Goal: Navigation & Orientation: Find specific page/section

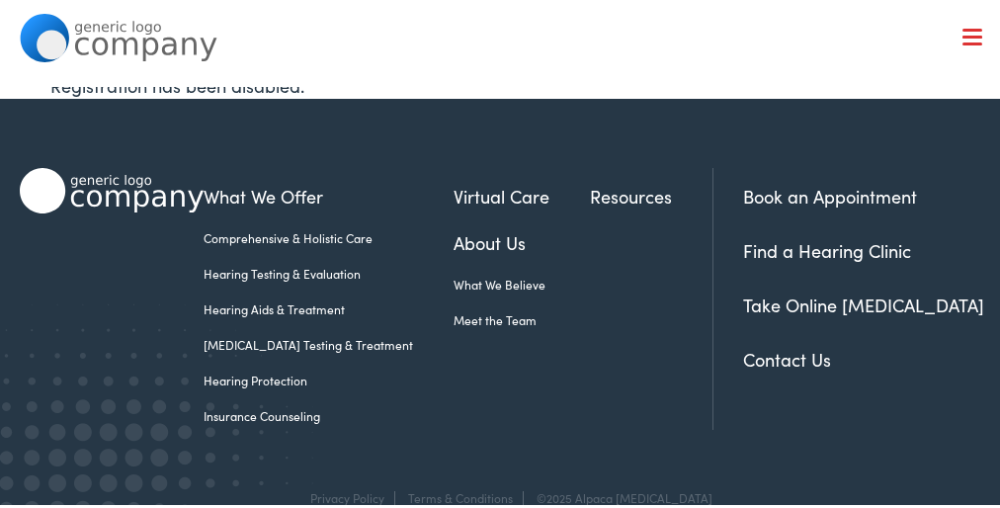
click at [500, 301] on ul "What We Offer Comprehensive & Holistic Care Hearing Testing & Evaluation Hearin…" at bounding box center [457, 281] width 509 height 203
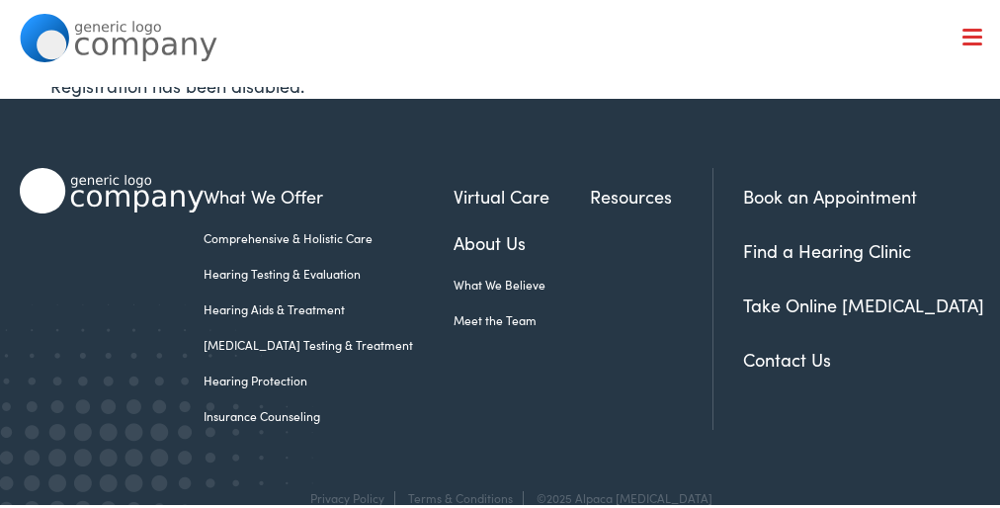
click at [500, 301] on ul "What We Offer Comprehensive & Holistic Care Hearing Testing & Evaluation Hearin…" at bounding box center [457, 281] width 509 height 203
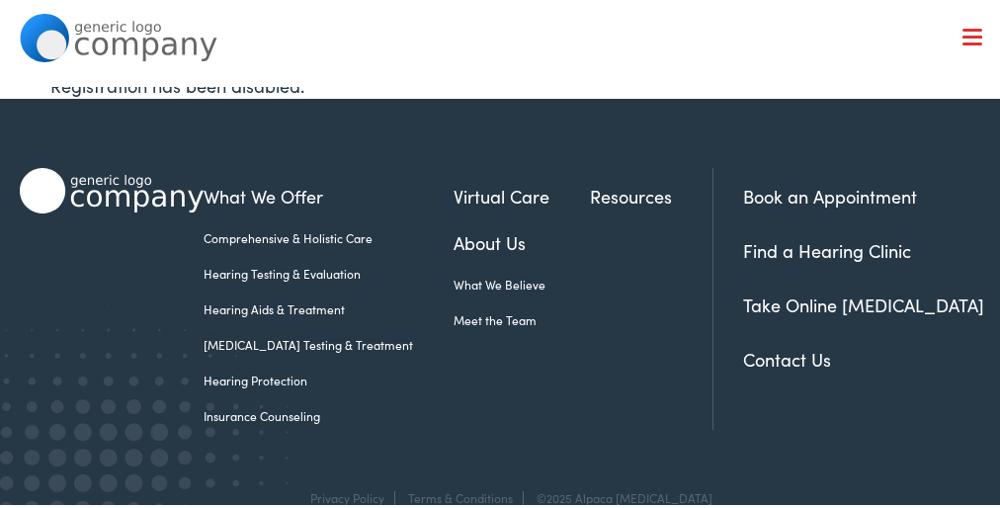
click at [500, 301] on ul "What We Offer Comprehensive & Holistic Care Hearing Testing & Evaluation Hearin…" at bounding box center [457, 281] width 509 height 203
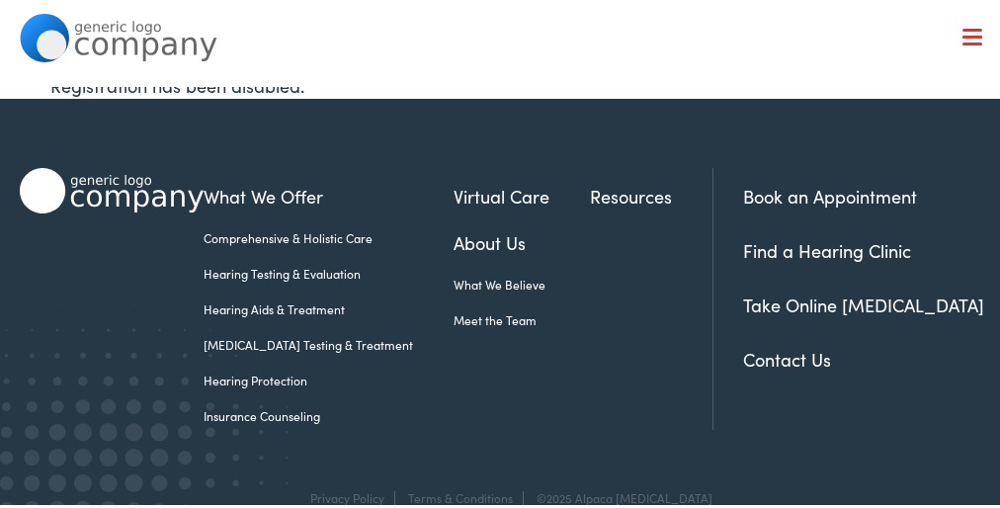
click at [500, 301] on ul "What We Offer Comprehensive & Holistic Care Hearing Testing & Evaluation Hearin…" at bounding box center [457, 281] width 509 height 203
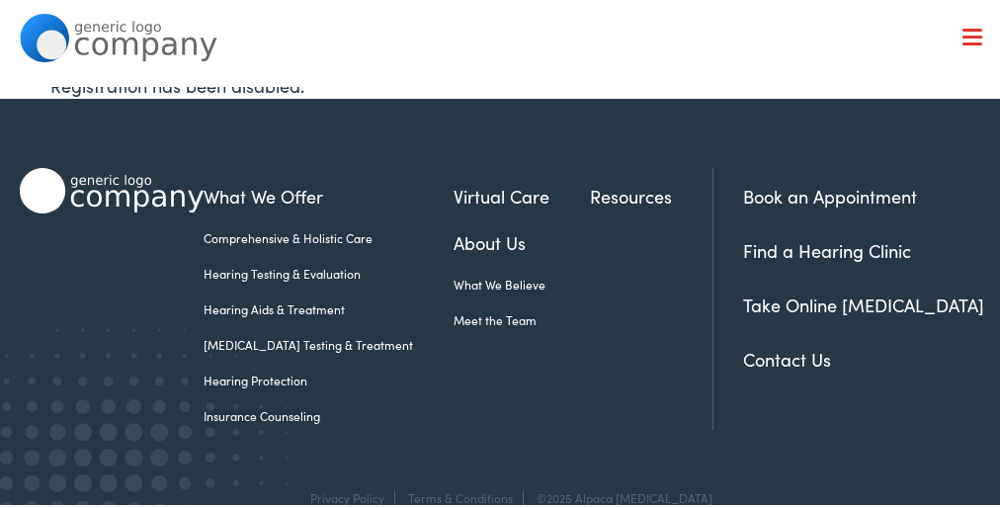
click at [500, 301] on ul "What We Offer Comprehensive & Holistic Care Hearing Testing & Evaluation Hearin…" at bounding box center [457, 281] width 509 height 203
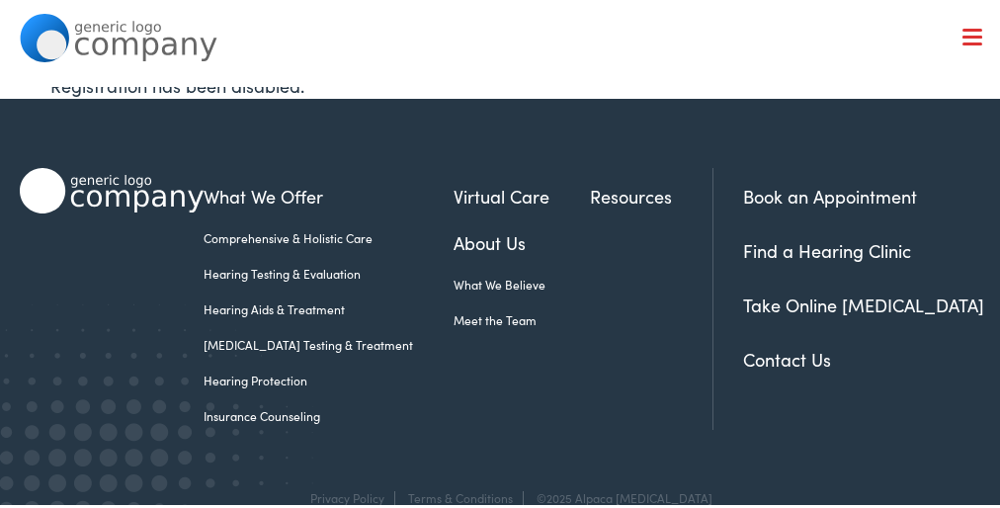
click at [500, 301] on ul "What We Offer Comprehensive & Holistic Care Hearing Testing & Evaluation Hearin…" at bounding box center [457, 281] width 509 height 203
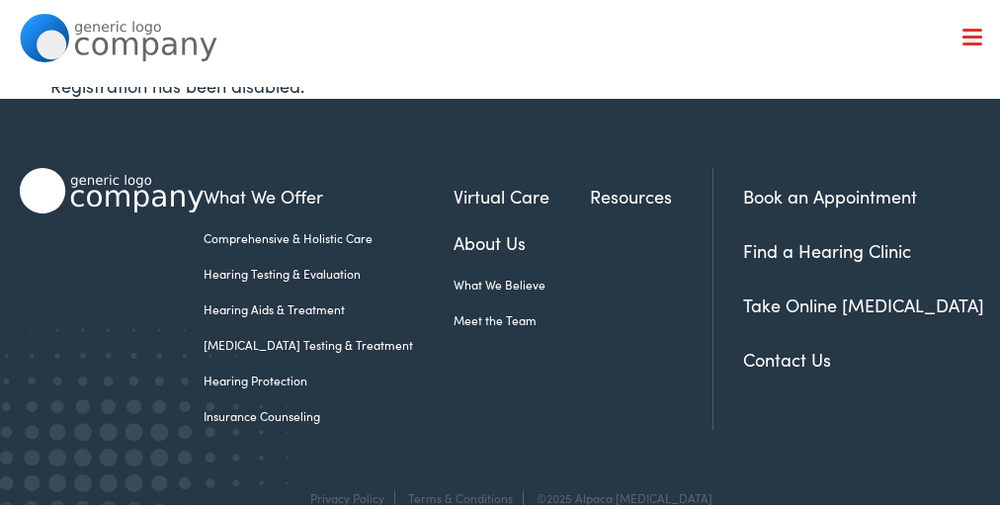
click at [500, 301] on ul "What We Offer Comprehensive & Holistic Care Hearing Testing & Evaluation Hearin…" at bounding box center [457, 281] width 509 height 203
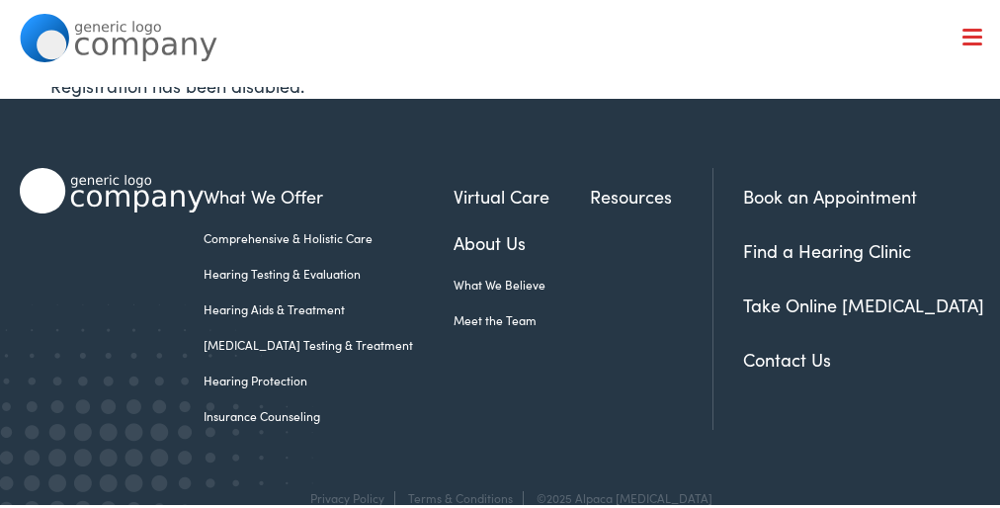
click at [500, 301] on ul "What We Offer Comprehensive & Holistic Care Hearing Testing & Evaluation Hearin…" at bounding box center [457, 281] width 509 height 203
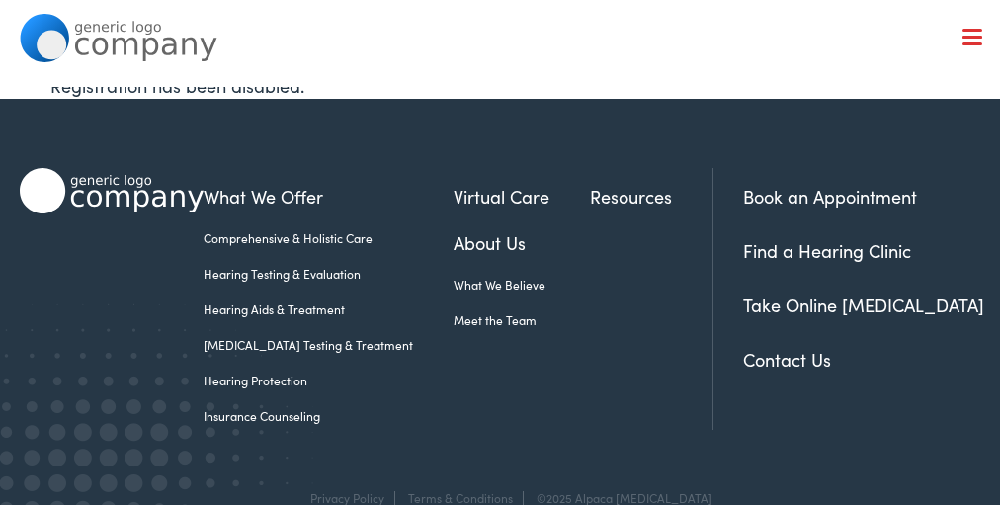
click at [500, 301] on ul "What We Offer Comprehensive & Holistic Care Hearing Testing & Evaluation Hearin…" at bounding box center [457, 281] width 509 height 203
